Goal: Transaction & Acquisition: Purchase product/service

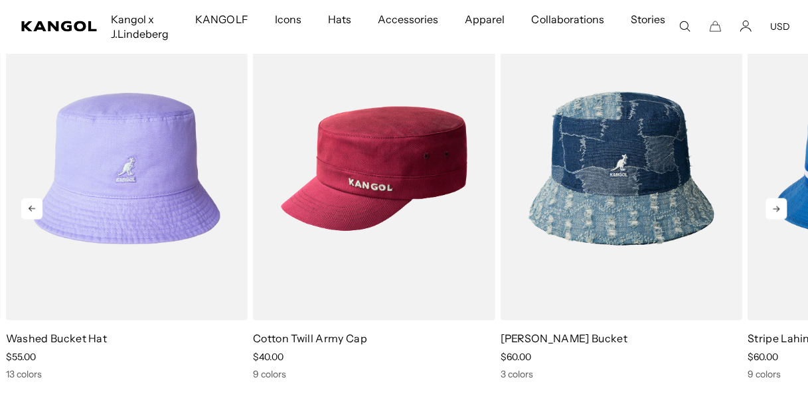
click at [780, 204] on icon at bounding box center [775, 208] width 21 height 21
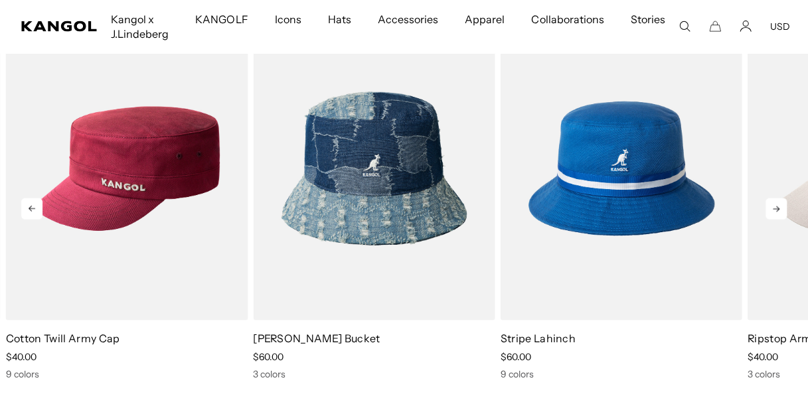
click at [772, 204] on icon at bounding box center [775, 208] width 21 height 21
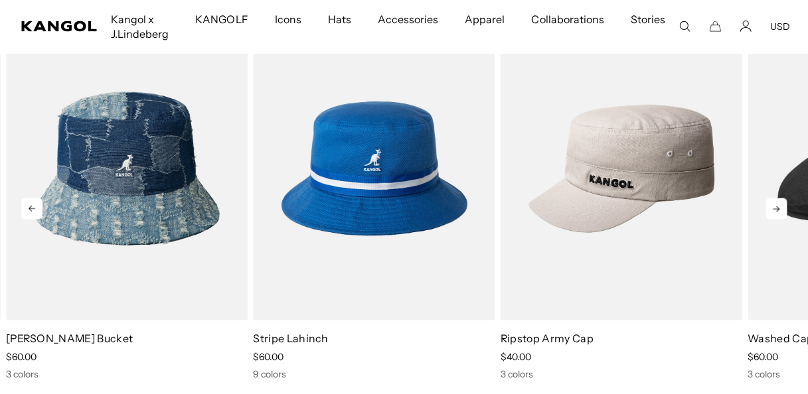
click at [772, 204] on icon at bounding box center [775, 208] width 21 height 21
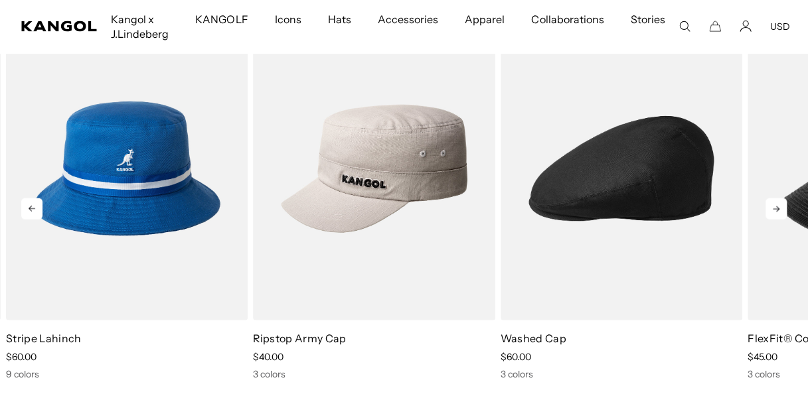
click at [772, 204] on icon at bounding box center [775, 208] width 21 height 21
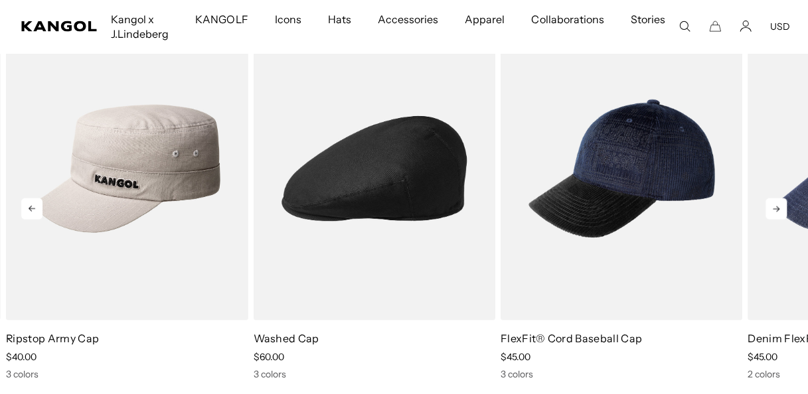
click at [772, 204] on icon at bounding box center [775, 208] width 21 height 21
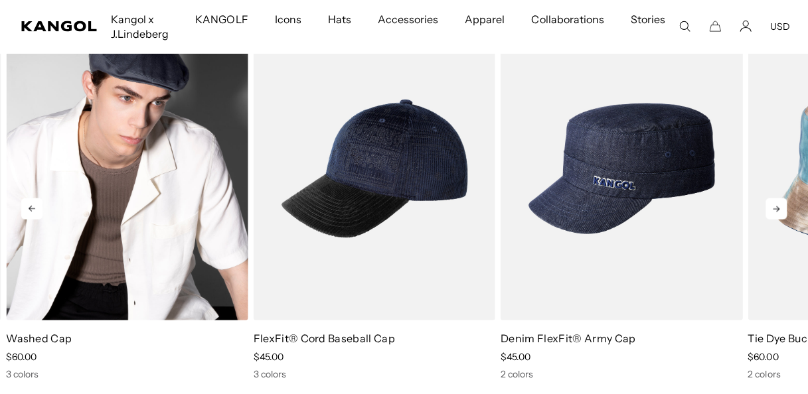
click at [154, 148] on img "6 of 10" at bounding box center [127, 168] width 242 height 303
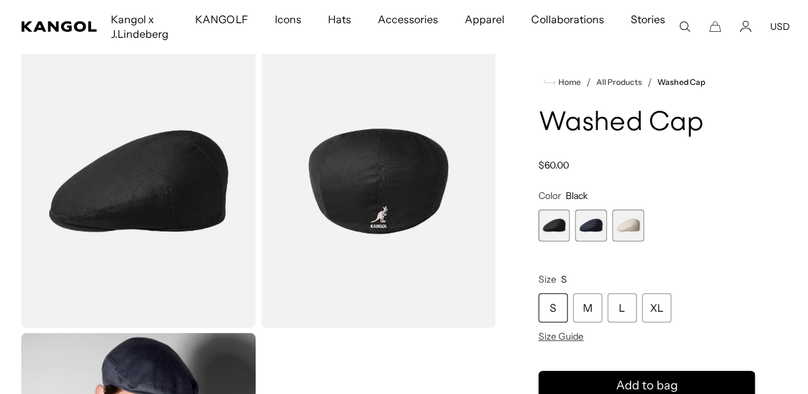
scroll to position [0, 273]
click at [625, 223] on span "3 of 3" at bounding box center [628, 226] width 32 height 32
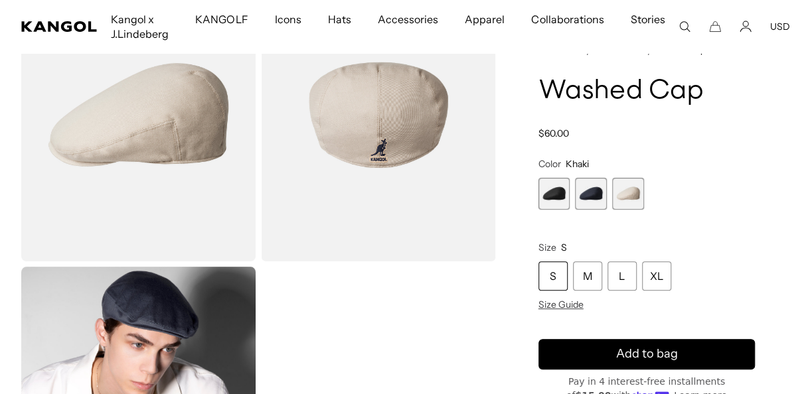
scroll to position [265, 0]
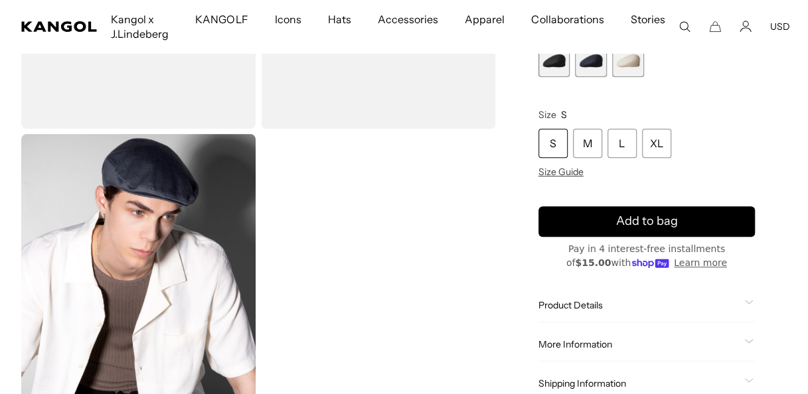
click at [621, 139] on div "L" at bounding box center [621, 142] width 29 height 29
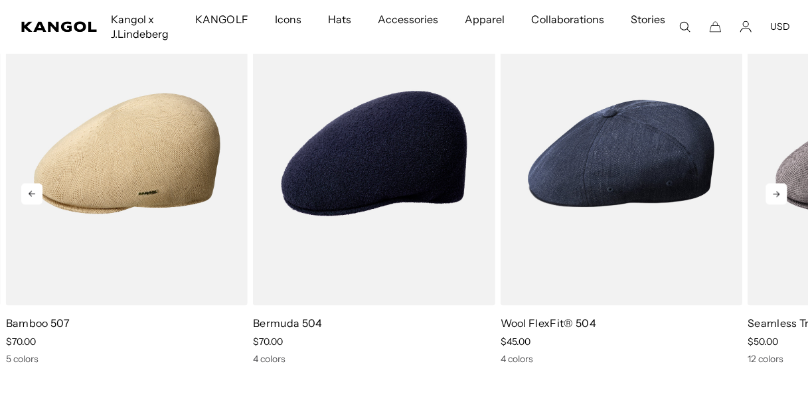
click at [779, 190] on icon at bounding box center [775, 193] width 21 height 21
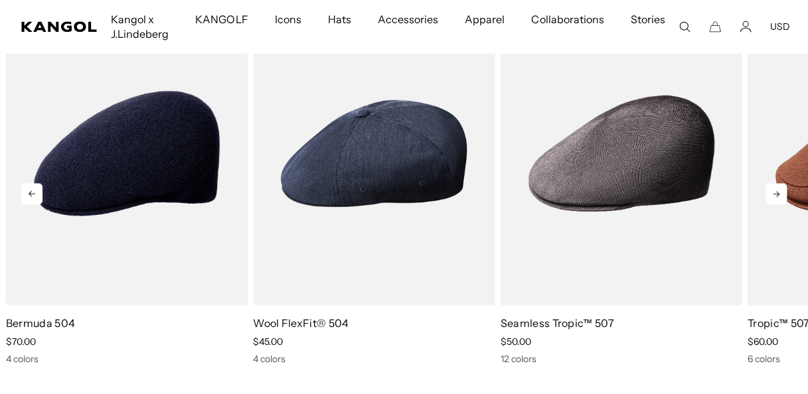
scroll to position [0, 273]
click at [779, 190] on icon at bounding box center [775, 193] width 21 height 21
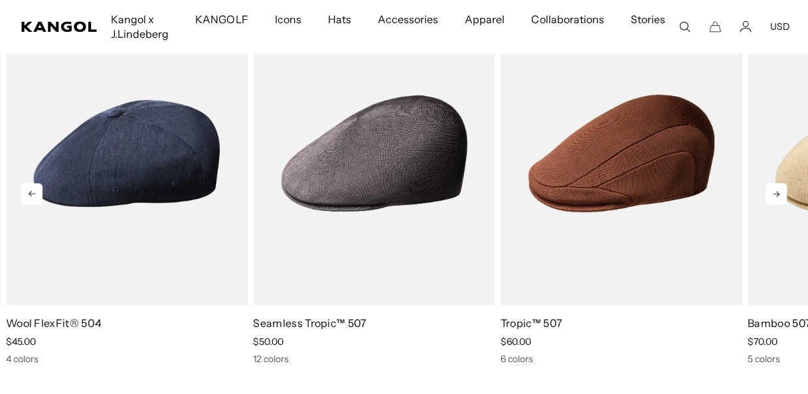
click at [779, 190] on icon at bounding box center [775, 193] width 21 height 21
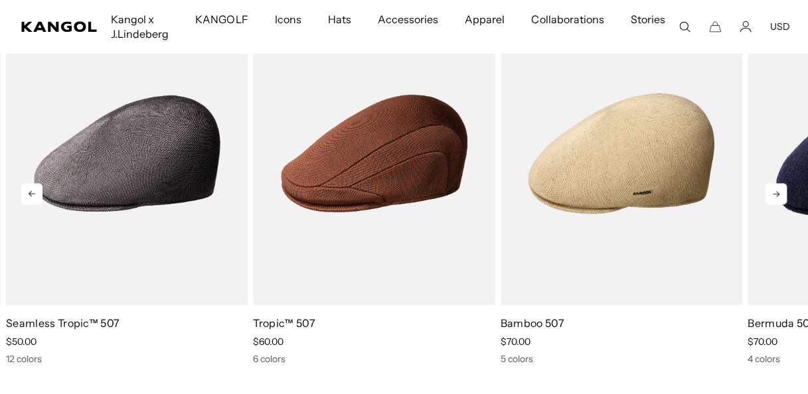
scroll to position [0, 0]
click at [779, 190] on icon at bounding box center [775, 193] width 21 height 21
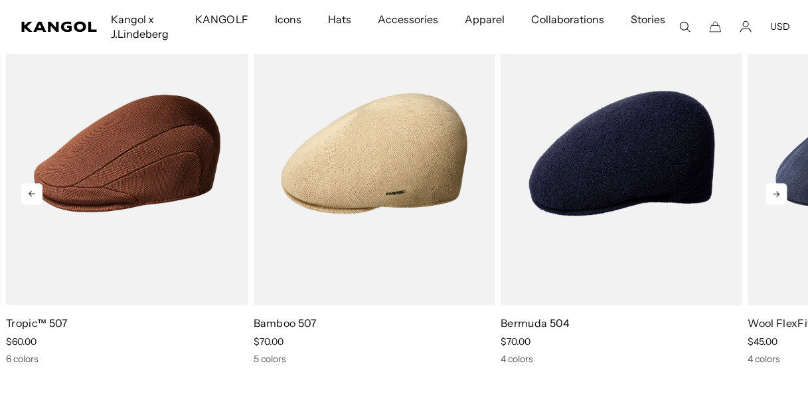
click at [779, 190] on icon at bounding box center [775, 193] width 21 height 21
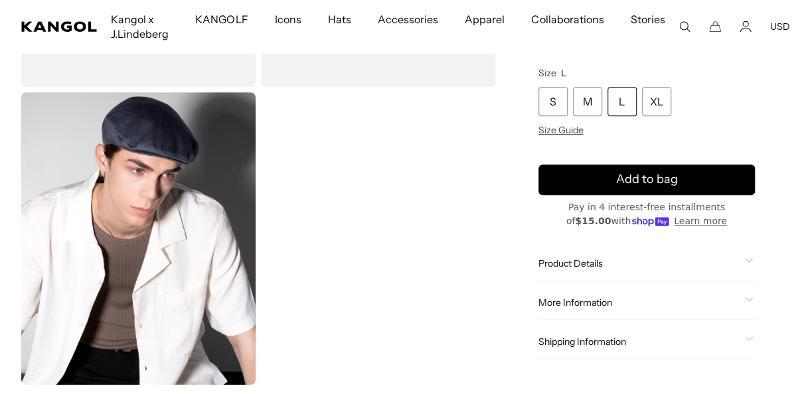
click at [580, 262] on span "Product Details" at bounding box center [638, 263] width 200 height 12
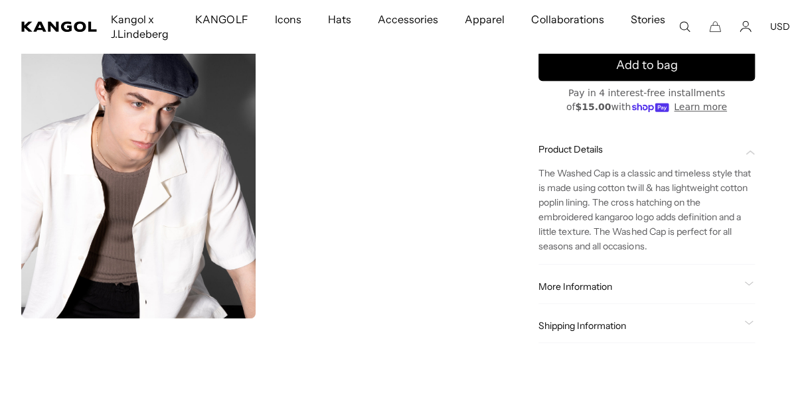
click at [581, 281] on span "More Information" at bounding box center [638, 287] width 200 height 12
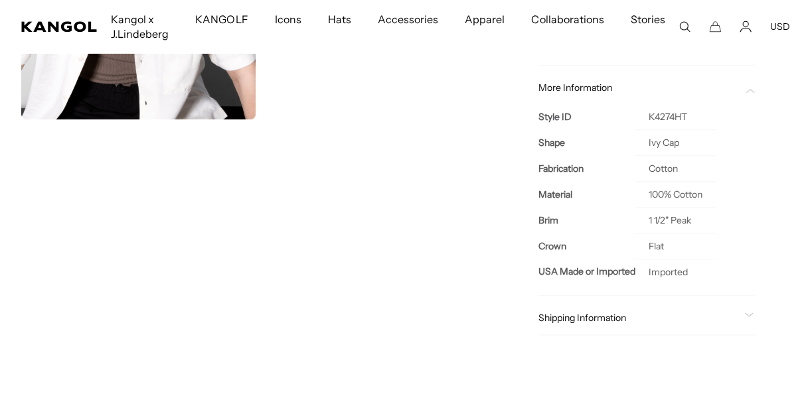
click at [585, 312] on span "Shipping Information" at bounding box center [638, 318] width 200 height 12
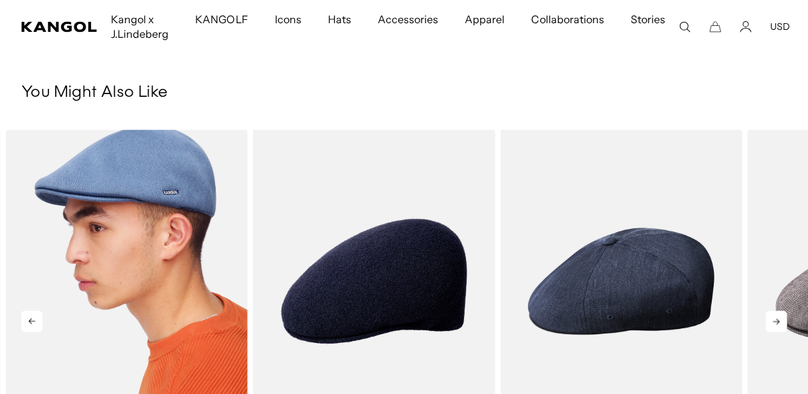
click at [134, 227] on img "1 of 5" at bounding box center [127, 280] width 242 height 303
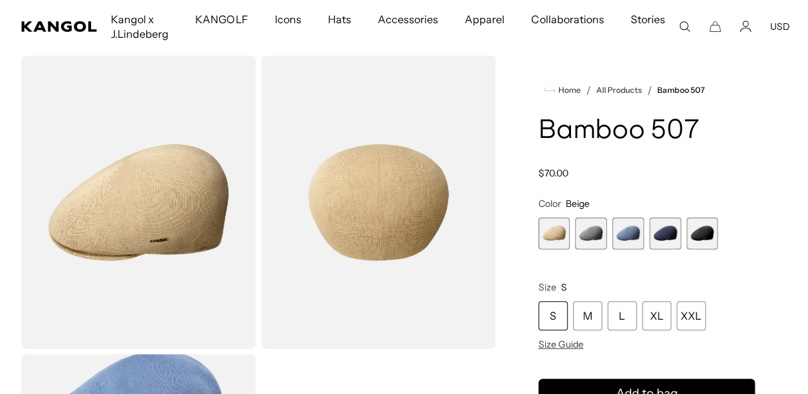
scroll to position [66, 0]
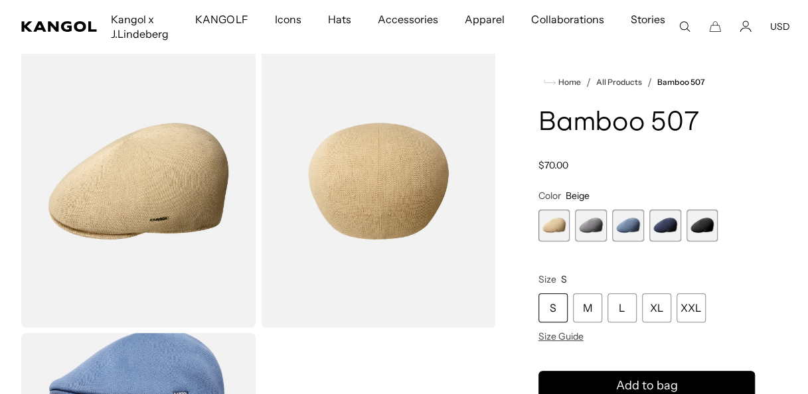
click at [661, 225] on span "4 of 5" at bounding box center [665, 226] width 32 height 32
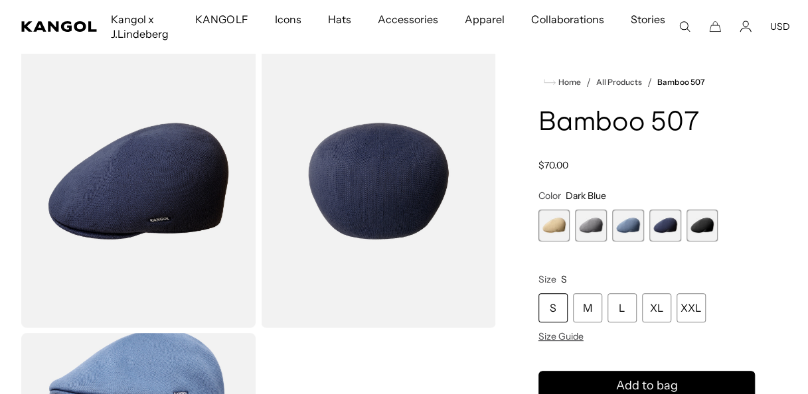
click at [633, 220] on span "3 of 5" at bounding box center [628, 226] width 32 height 32
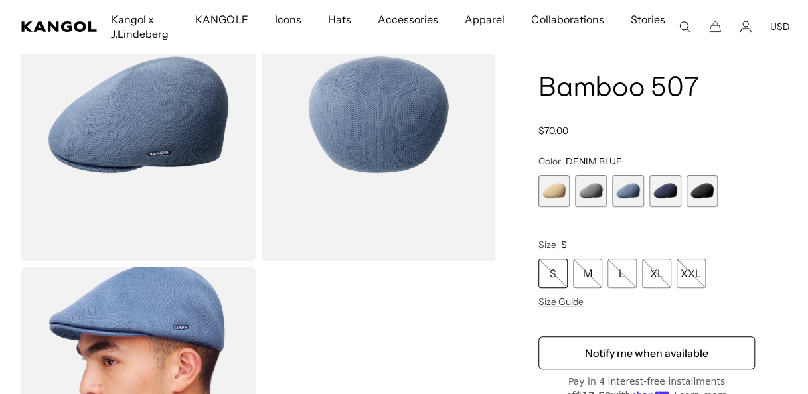
scroll to position [0, 273]
click at [552, 188] on span "1 of 5" at bounding box center [554, 191] width 32 height 32
click at [553, 191] on span "1 of 5" at bounding box center [554, 191] width 32 height 32
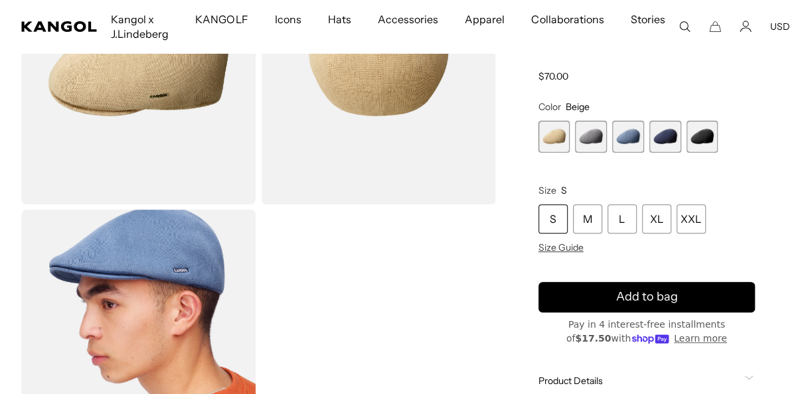
scroll to position [133, 0]
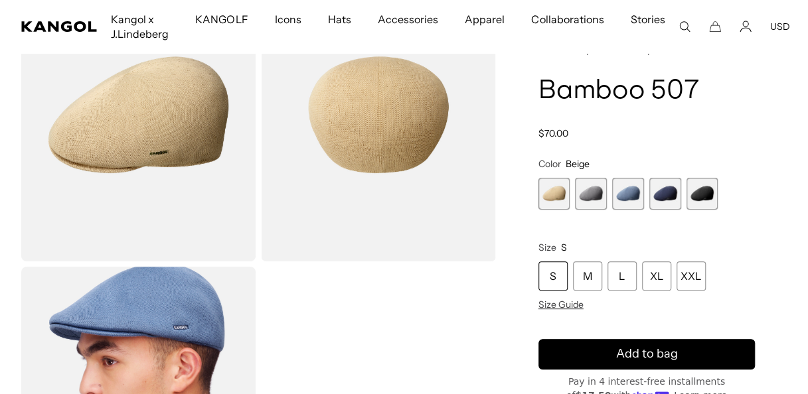
click at [625, 192] on span "3 of 5" at bounding box center [628, 194] width 32 height 32
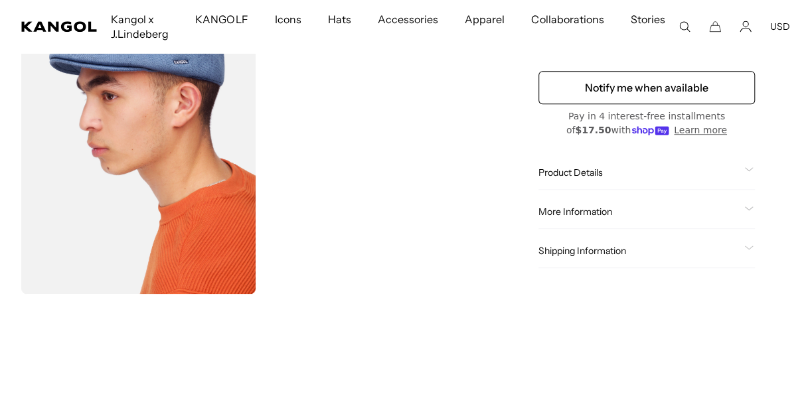
scroll to position [0, 273]
click at [569, 254] on span "Shipping Information" at bounding box center [638, 250] width 200 height 12
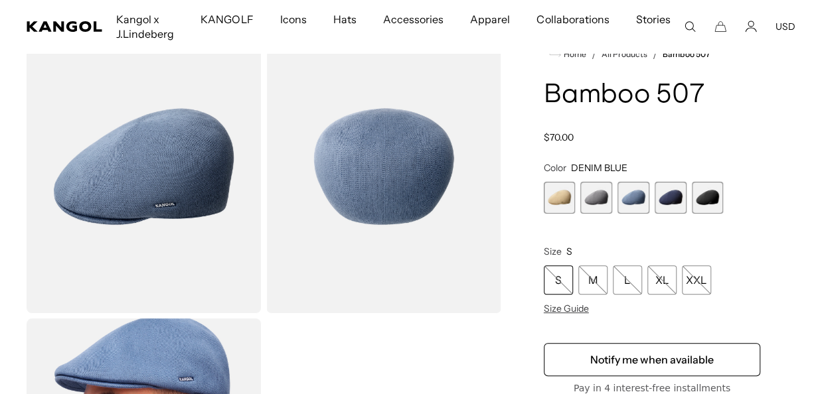
scroll to position [0, 0]
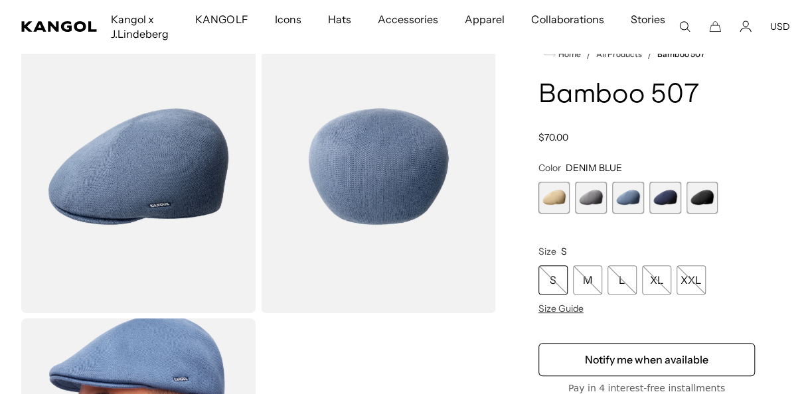
click at [156, 167] on img "Gallery Viewer" at bounding box center [138, 166] width 234 height 293
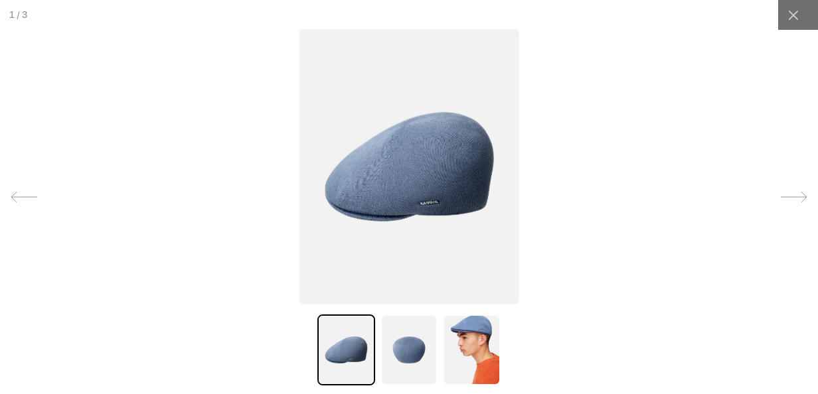
scroll to position [0, 273]
click at [412, 337] on img at bounding box center [408, 350] width 57 height 71
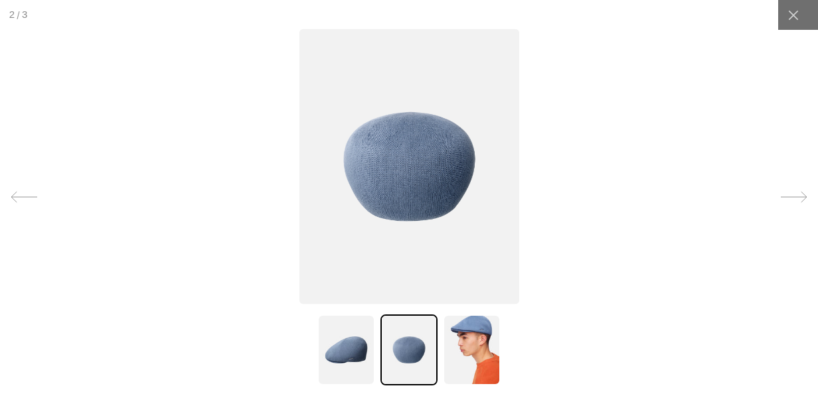
click at [475, 337] on img at bounding box center [471, 350] width 57 height 71
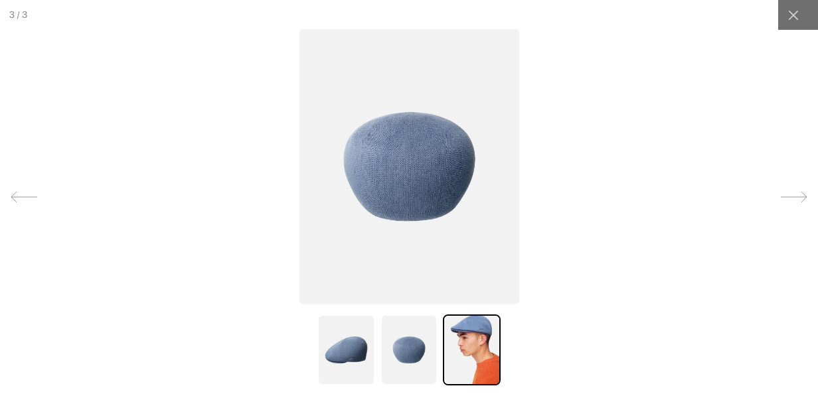
scroll to position [0, 0]
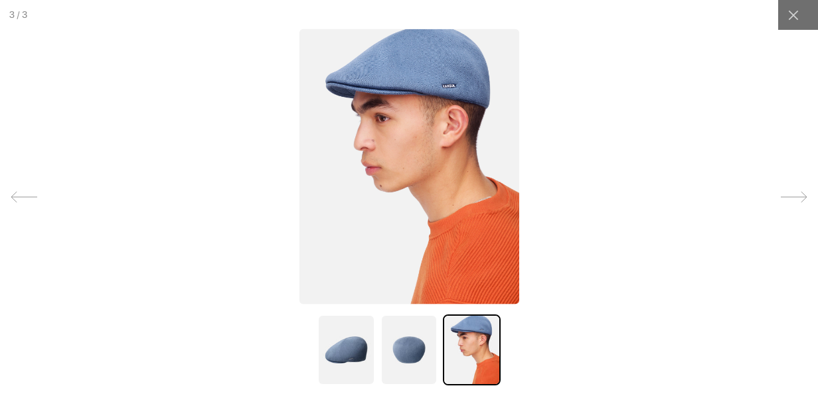
click at [790, 195] on icon at bounding box center [793, 197] width 27 height 27
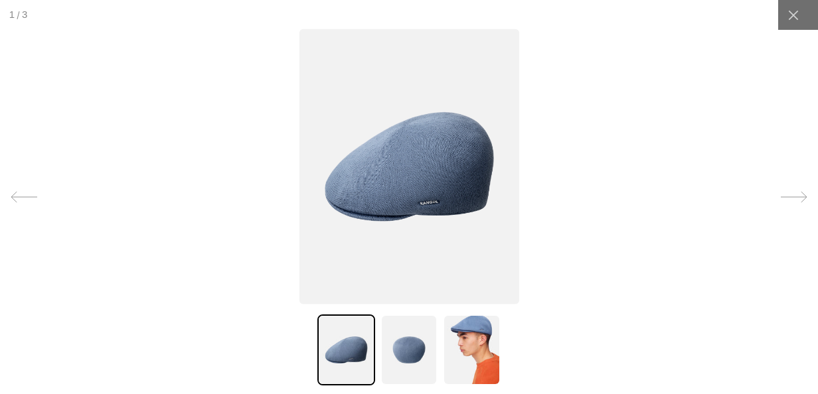
click at [790, 195] on icon at bounding box center [793, 197] width 27 height 27
